Goal: Task Accomplishment & Management: Manage account settings

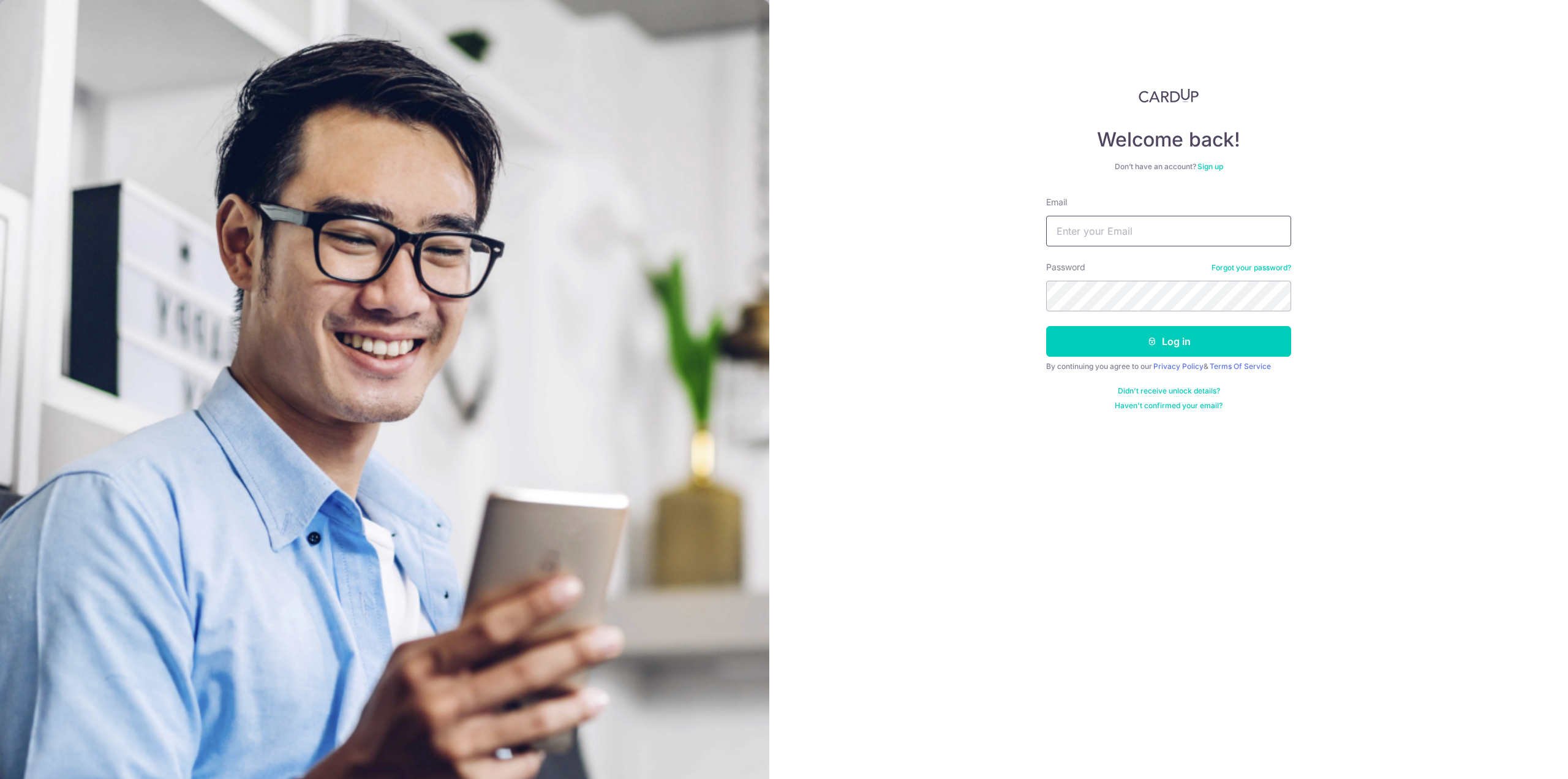
click at [1116, 237] on input "Email" at bounding box center [1169, 231] width 245 height 31
type input "[EMAIL_ADDRESS][DOMAIN_NAME]"
click at [1121, 332] on button "Log in" at bounding box center [1169, 341] width 245 height 31
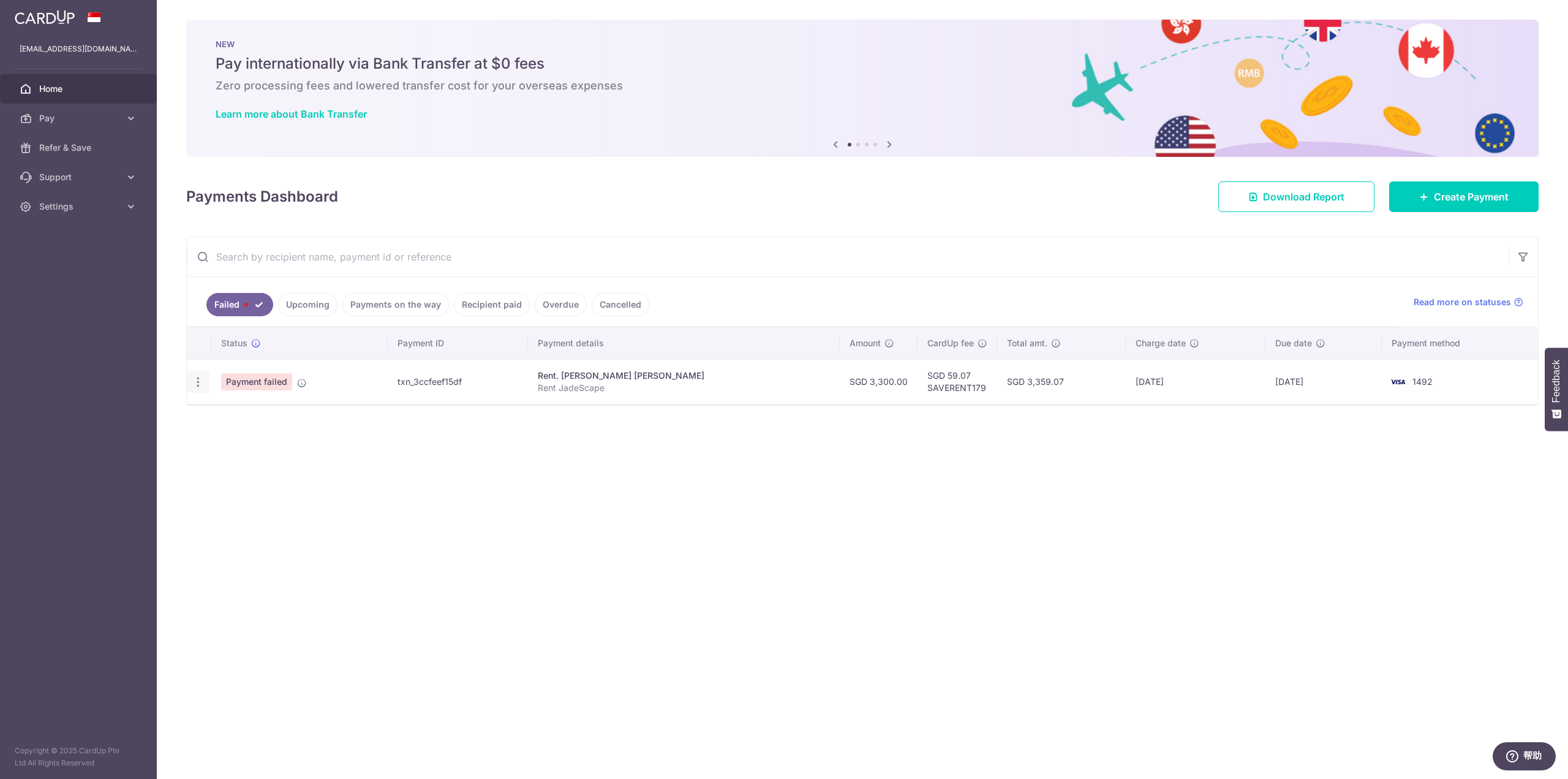
click at [199, 380] on icon "button" at bounding box center [198, 382] width 13 height 13
click at [252, 410] on span "Update payment" at bounding box center [264, 415] width 84 height 15
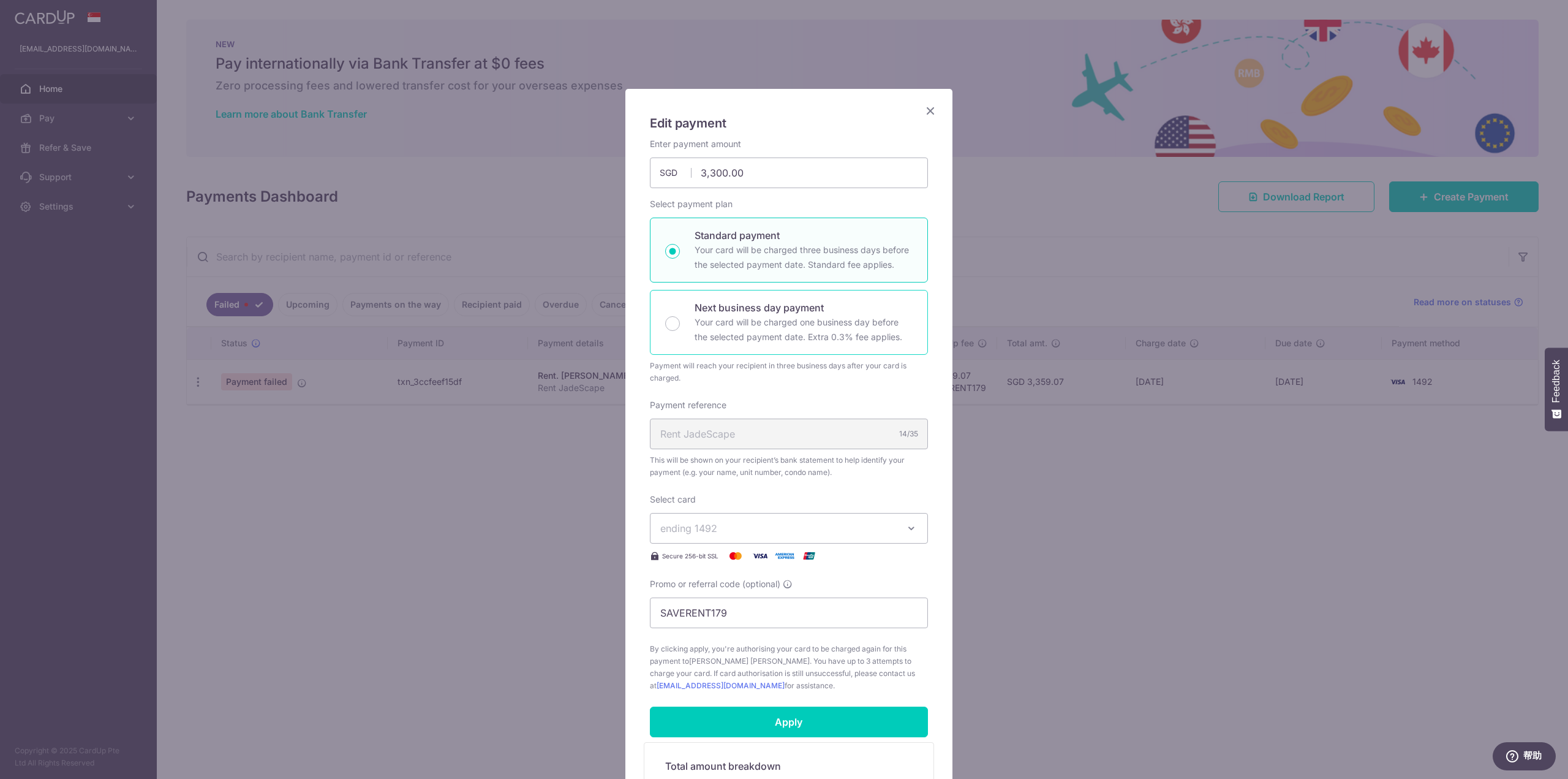
scroll to position [61, 0]
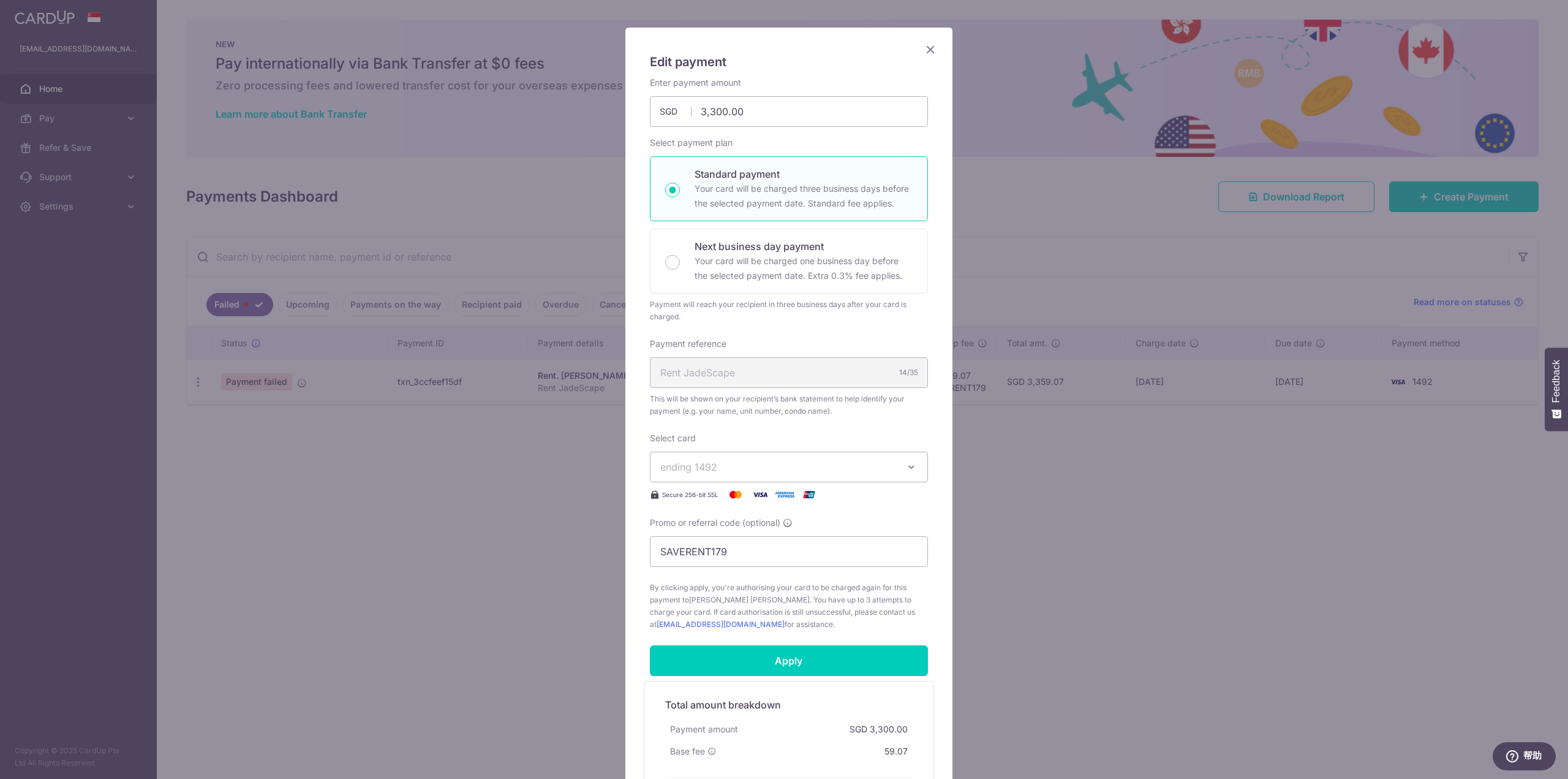
click at [926, 42] on icon "Close" at bounding box center [930, 49] width 15 height 16
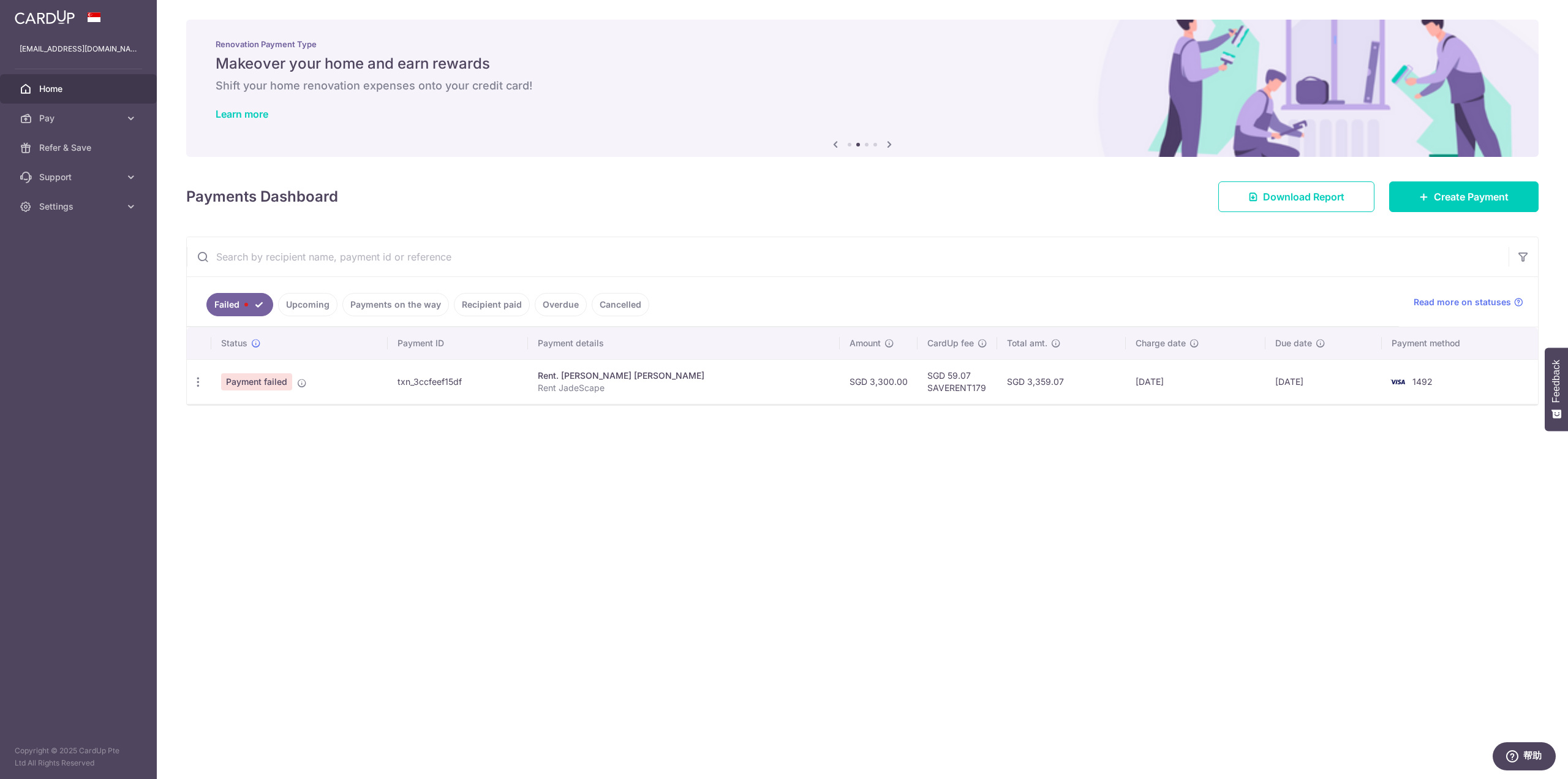
click at [1425, 387] on td "1492" at bounding box center [1460, 382] width 156 height 45
click at [918, 376] on td "SGD 59.07 SAVERENT179" at bounding box center [957, 382] width 80 height 45
click at [203, 380] on icon "button" at bounding box center [198, 382] width 13 height 13
click at [243, 412] on span "Update payment" at bounding box center [264, 415] width 84 height 15
radio input "true"
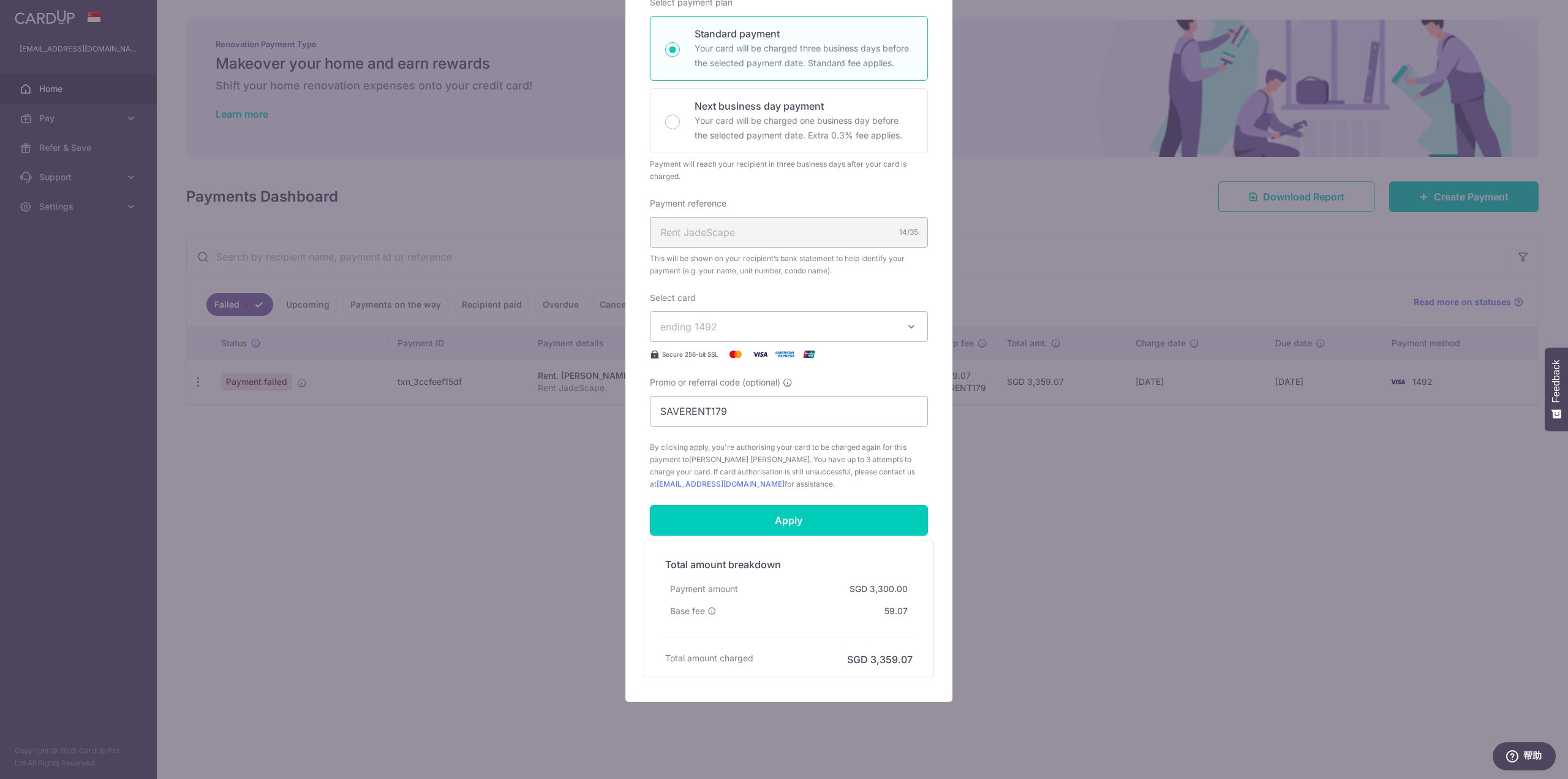
scroll to position [210, 0]
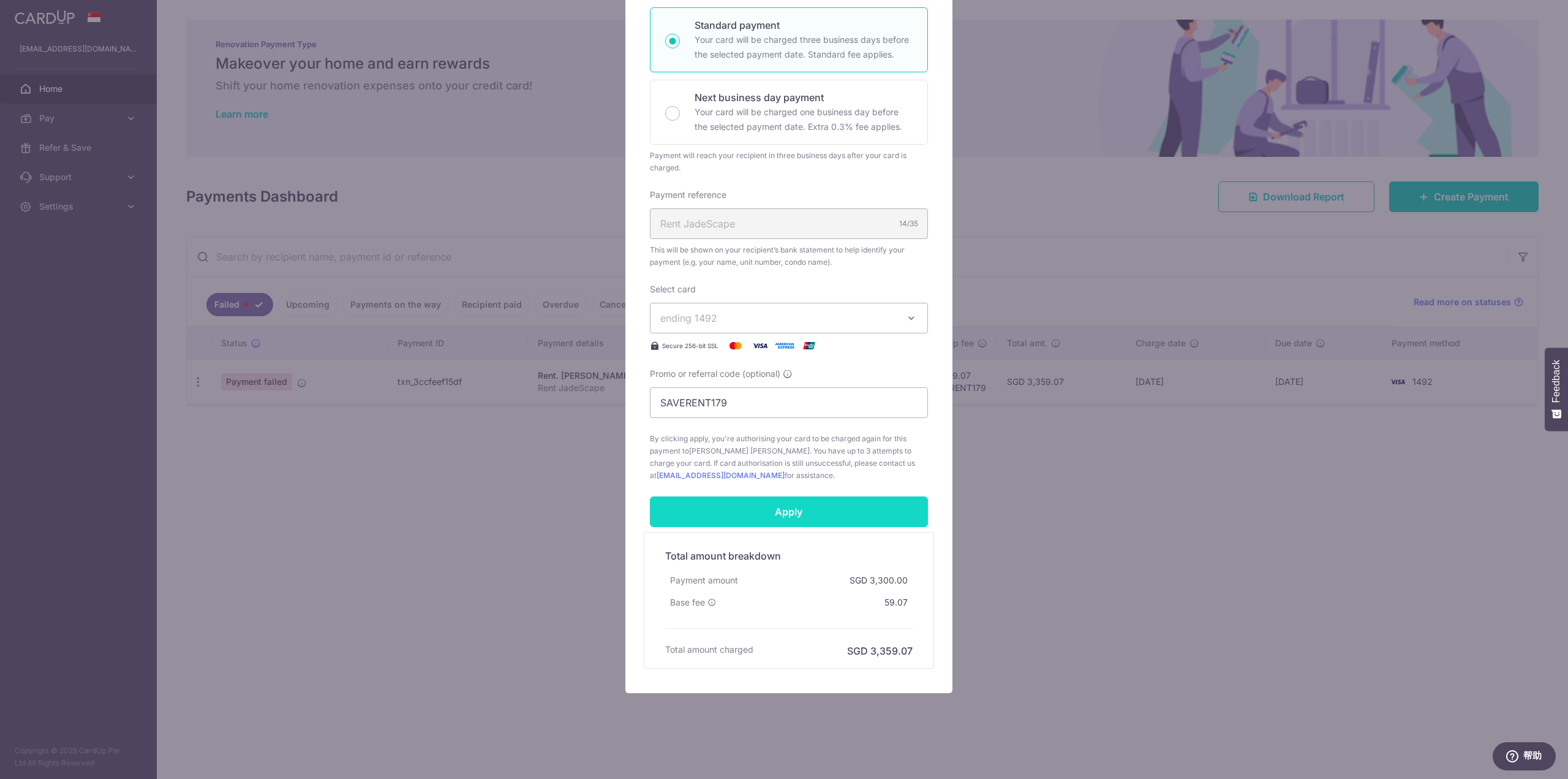
click at [844, 517] on input "Apply" at bounding box center [788, 511] width 278 height 31
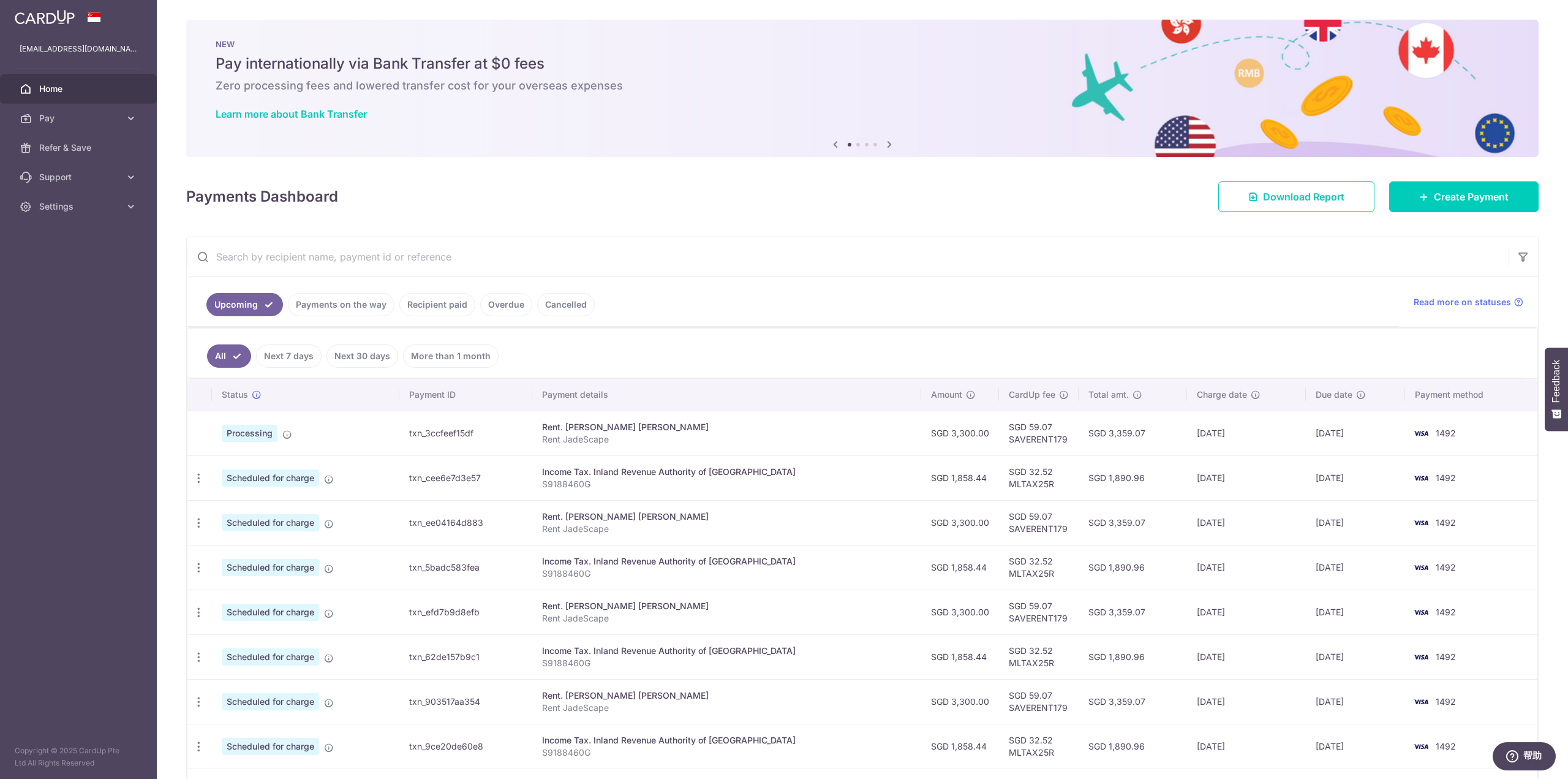
drag, startPoint x: 1313, startPoint y: 431, endPoint x: 1337, endPoint y: 426, distance: 24.5
click at [1337, 426] on td "05/09/2025" at bounding box center [1355, 433] width 99 height 45
drag, startPoint x: 1337, startPoint y: 426, endPoint x: 1307, endPoint y: 426, distance: 30.0
click at [1307, 426] on td "05/09/2025" at bounding box center [1355, 433] width 99 height 45
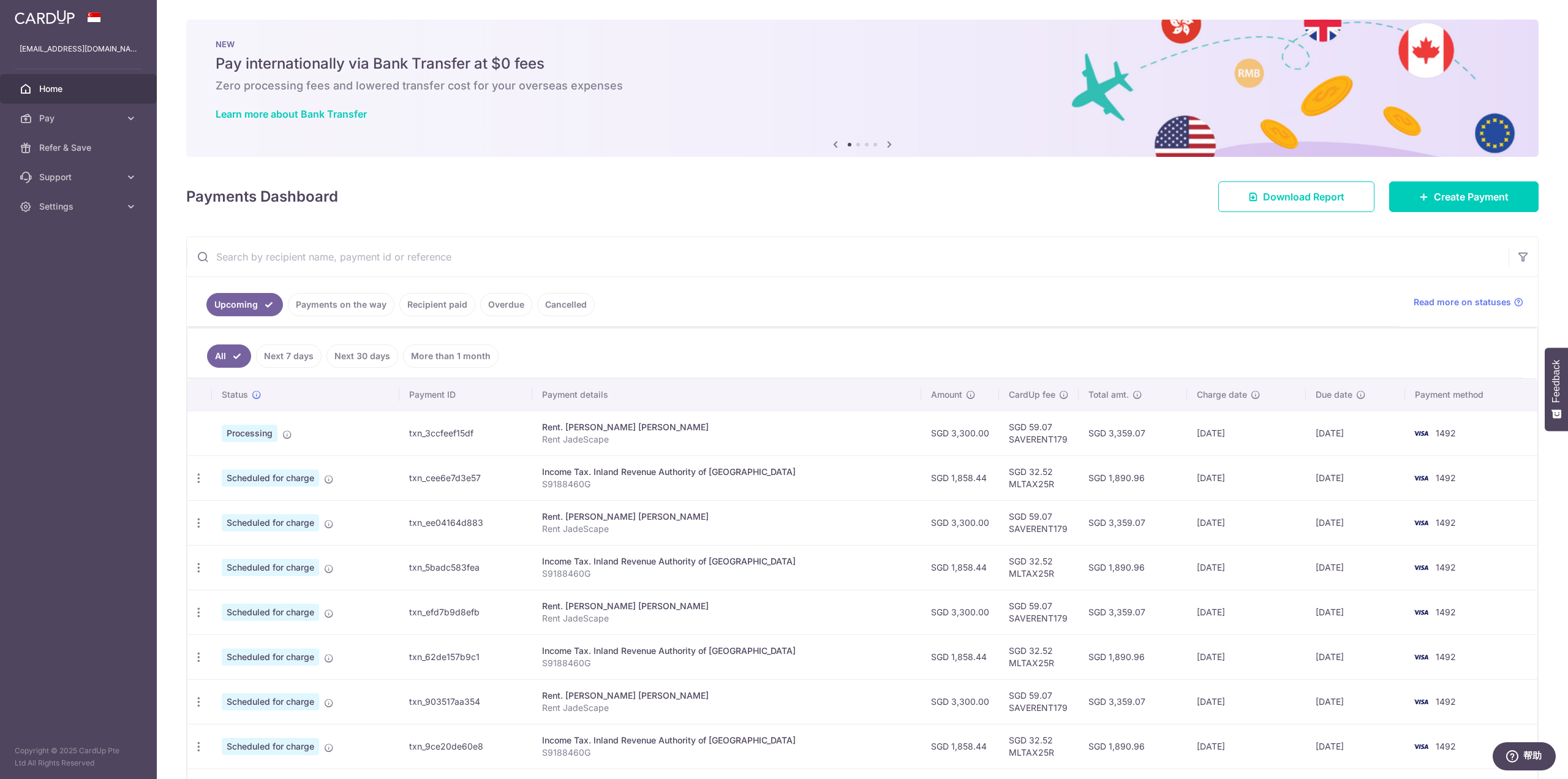
click at [1307, 426] on td "05/09/2025" at bounding box center [1355, 433] width 99 height 45
click at [290, 431] on icon at bounding box center [287, 434] width 10 height 10
click at [264, 429] on span "Processing" at bounding box center [249, 432] width 56 height 17
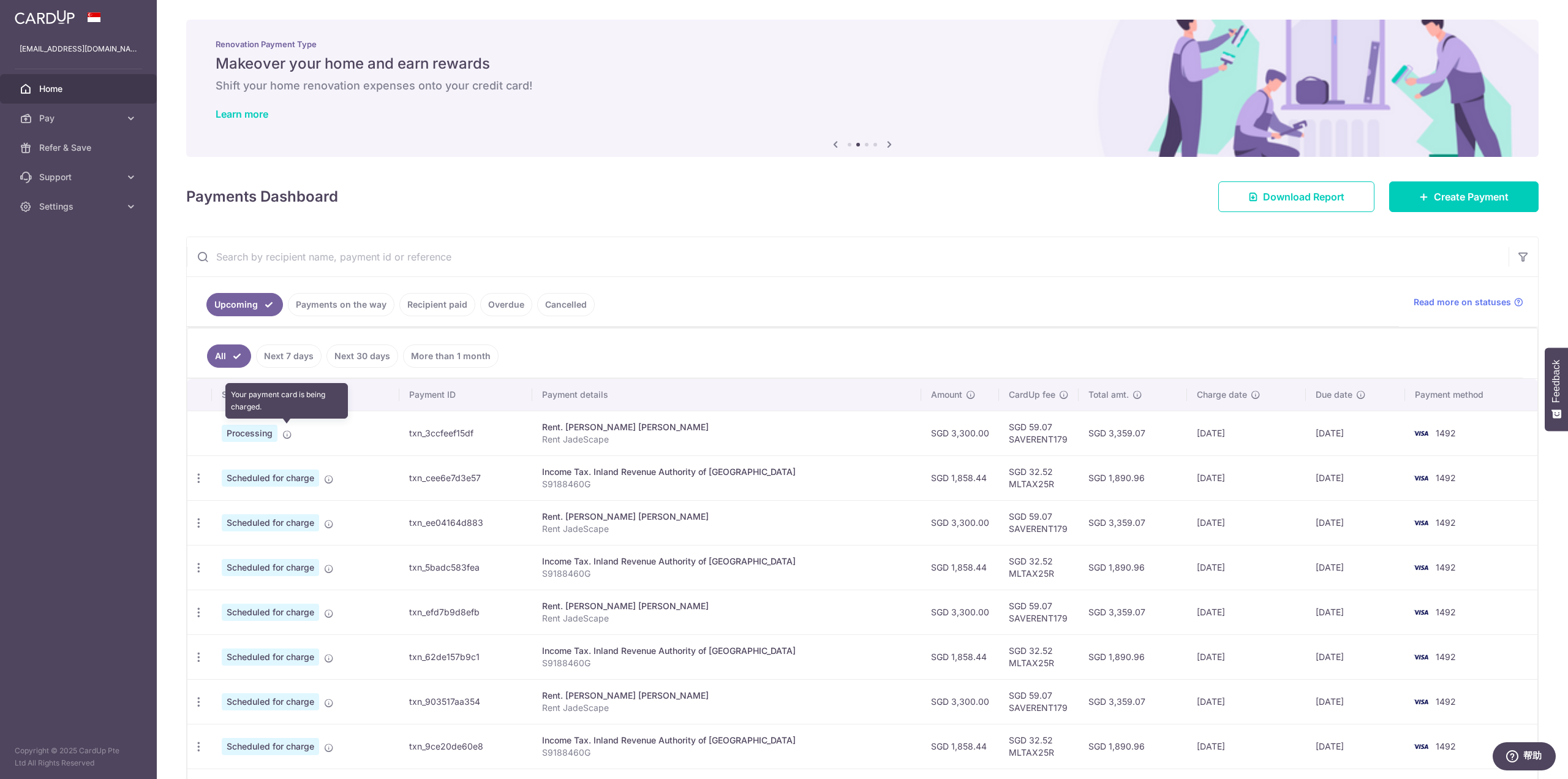
click at [288, 429] on icon at bounding box center [287, 434] width 10 height 10
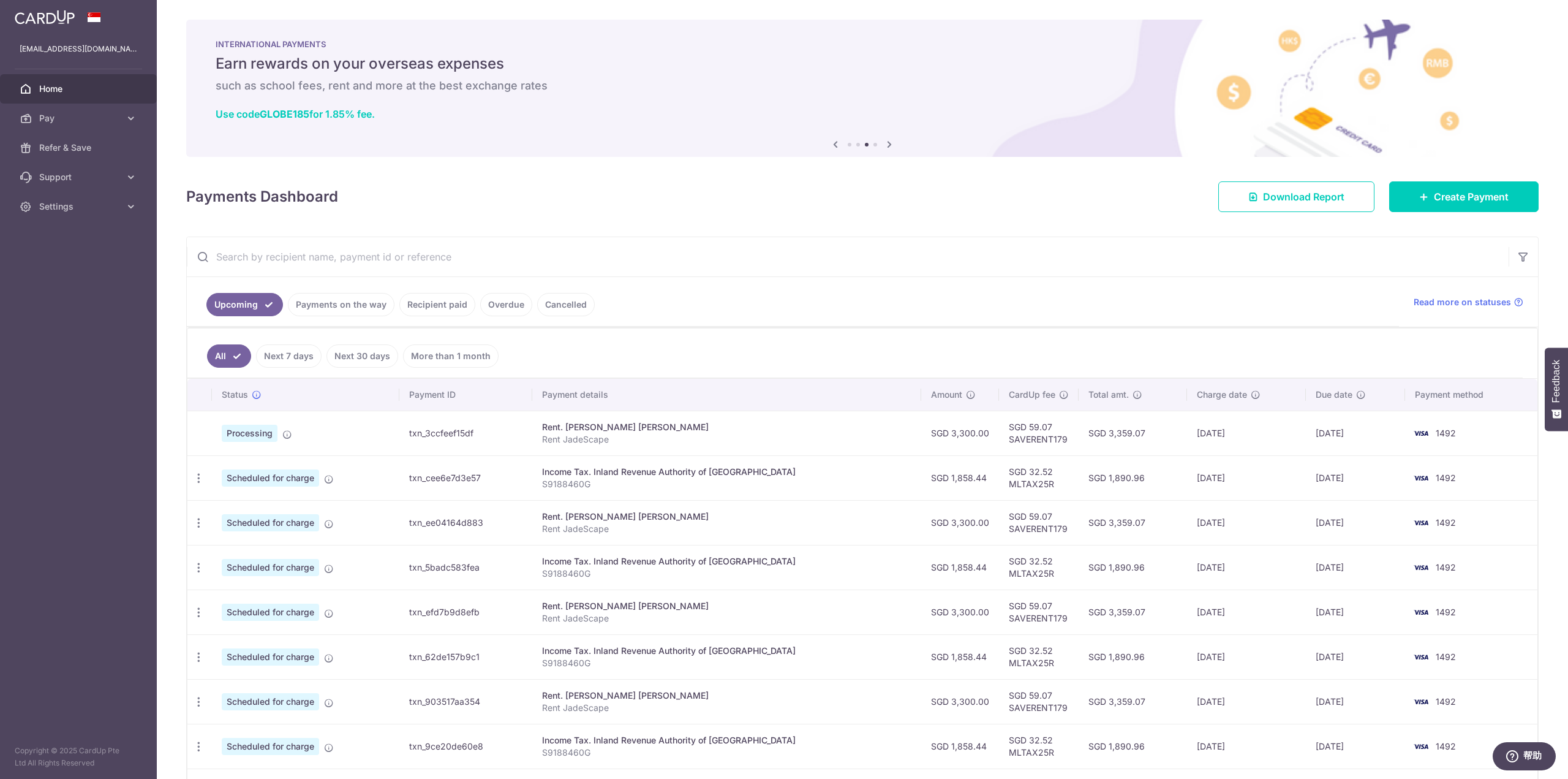
drag, startPoint x: 1218, startPoint y: 517, endPoint x: 1171, endPoint y: 518, distance: 47.0
click at [1187, 518] on td "30/09/2025" at bounding box center [1246, 522] width 118 height 45
